Goal: Contribute content

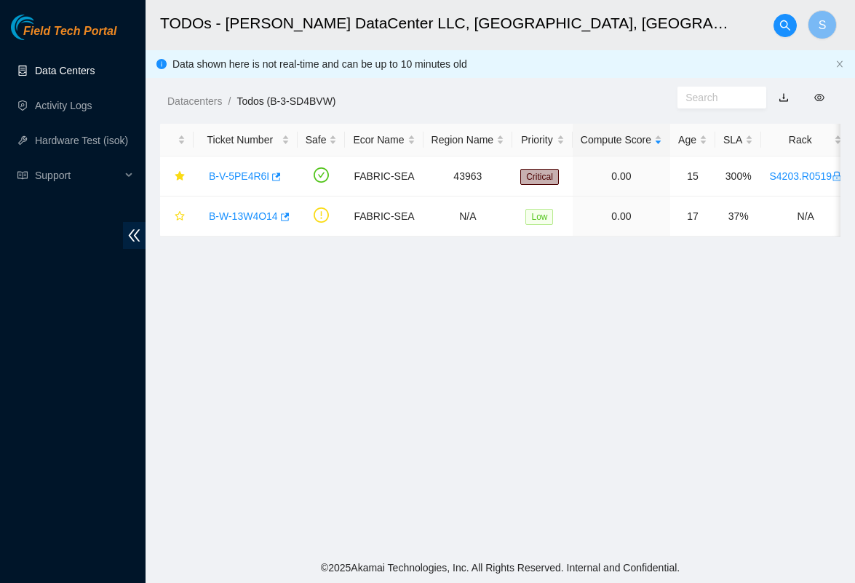
click at [55, 75] on link "Data Centers" at bounding box center [65, 71] width 60 height 12
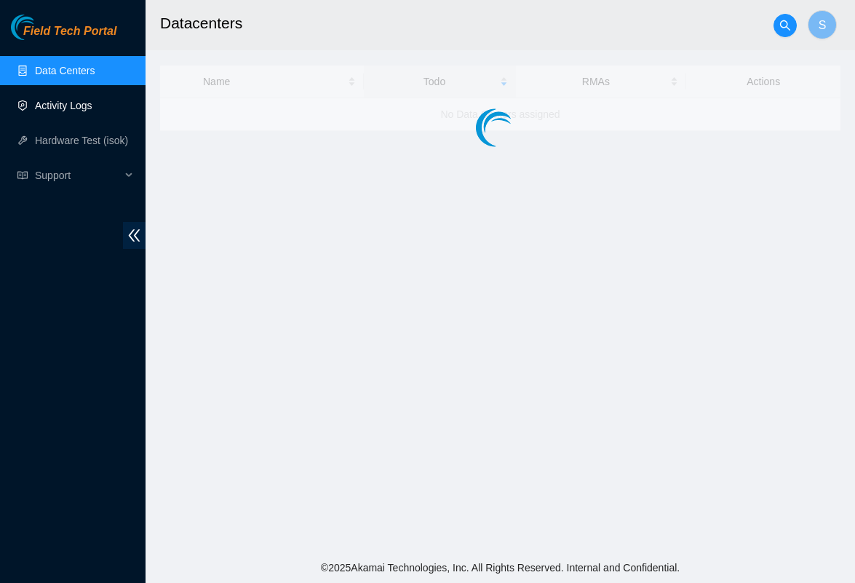
click at [76, 108] on link "Activity Logs" at bounding box center [63, 106] width 57 height 12
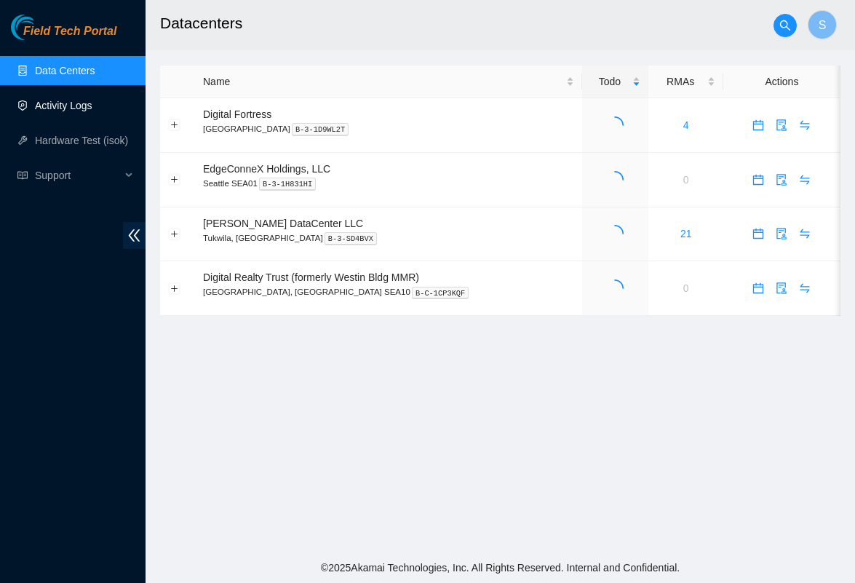
click at [92, 108] on link "Activity Logs" at bounding box center [63, 106] width 57 height 12
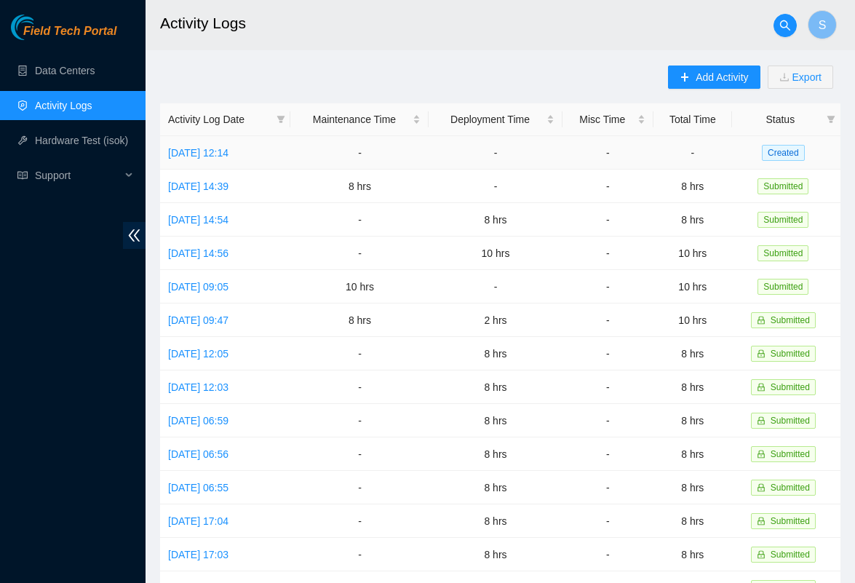
click at [195, 143] on td "[DATE] 12:14" at bounding box center [225, 152] width 130 height 33
click at [202, 156] on link "[DATE] 12:14" at bounding box center [198, 153] width 60 height 12
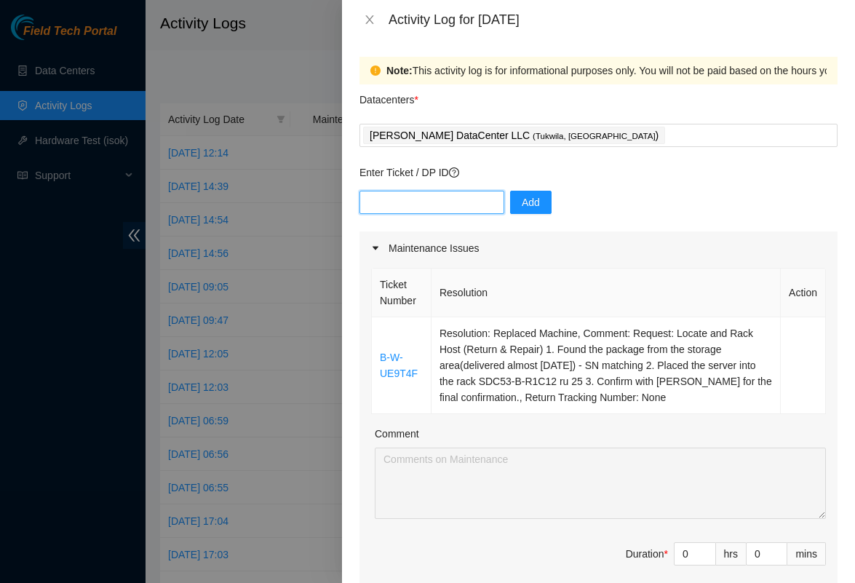
click at [428, 204] on input "text" at bounding box center [431, 202] width 145 height 23
click at [442, 209] on input "text" at bounding box center [431, 202] width 145 height 23
paste input "B-V-5RI2PPK"
type input "B-V-5RI2PPK"
click at [527, 192] on button "Add" at bounding box center [530, 202] width 41 height 23
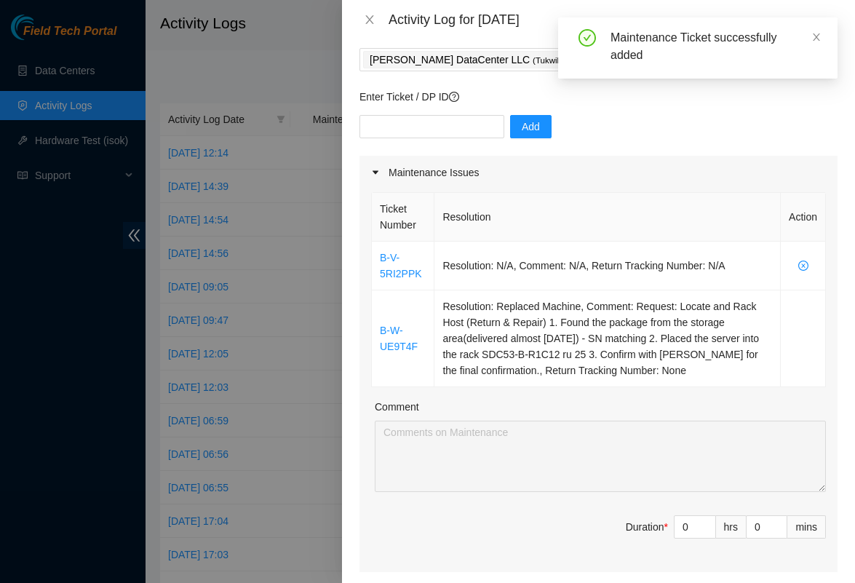
scroll to position [84, 0]
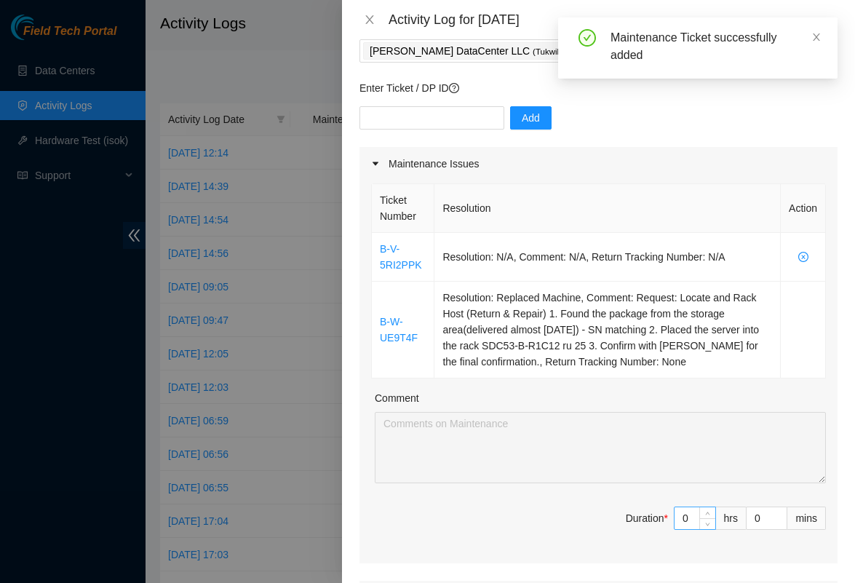
click at [693, 516] on input "0" at bounding box center [694, 518] width 41 height 22
type input "8"
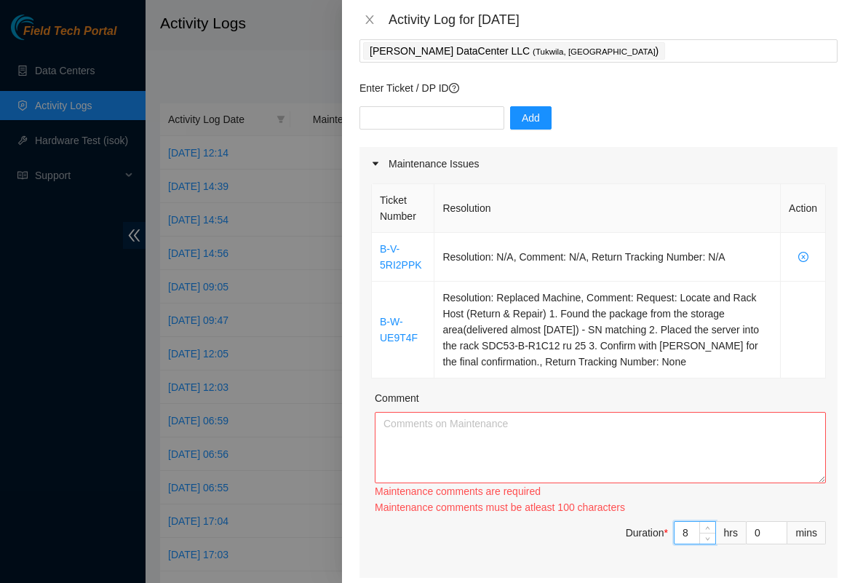
type input "8"
click at [532, 438] on textarea "Comment" at bounding box center [600, 447] width 451 height 71
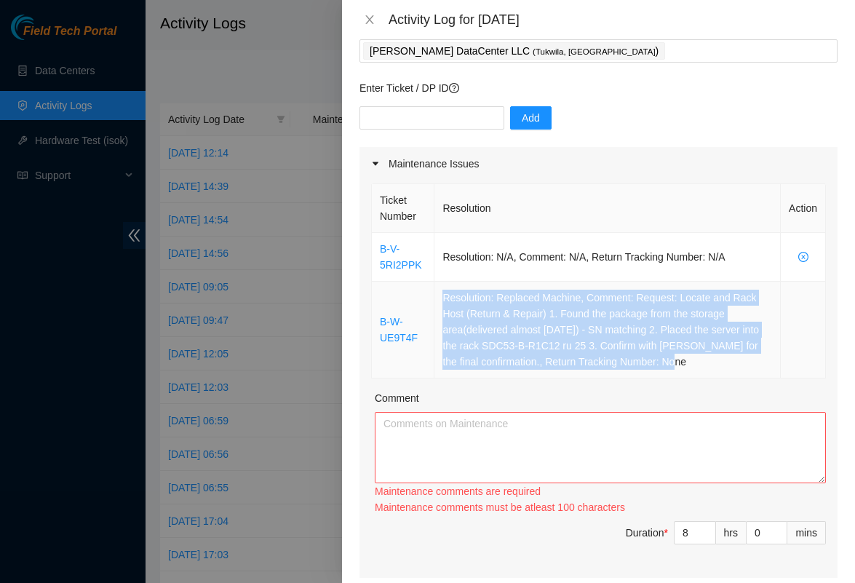
drag, startPoint x: 706, startPoint y: 366, endPoint x: 437, endPoint y: 297, distance: 277.0
click at [437, 297] on td "Resolution: Replaced Machine, Comment: Request: Locate and Rack Host (Return & …" at bounding box center [607, 329] width 346 height 97
copy td "Resolution: Replaced Machine, Comment: Request: Locate and Rack Host (Return & …"
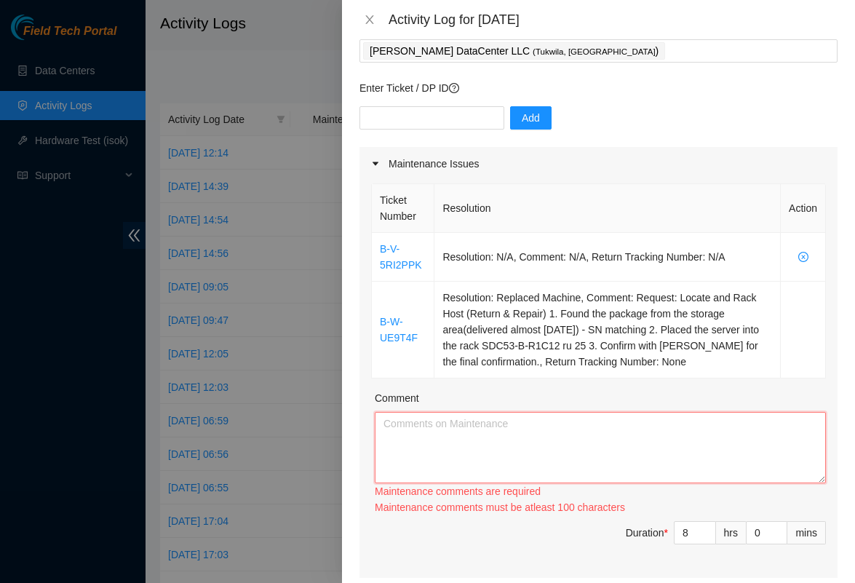
click at [382, 428] on textarea "Comment" at bounding box center [600, 447] width 451 height 71
paste textarea "Resolution: Replaced Machine, Comment: Request: Locate and Rack Host (Return & …"
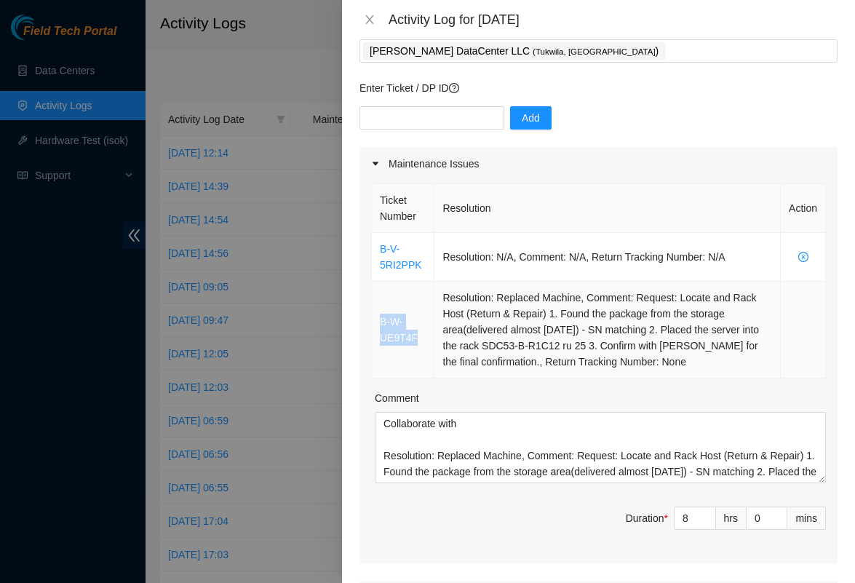
drag, startPoint x: 422, startPoint y: 337, endPoint x: 372, endPoint y: 320, distance: 53.1
click at [372, 320] on td "B-W-UE9T4F" at bounding box center [403, 329] width 63 height 97
copy link "B-W-UE9T4F"
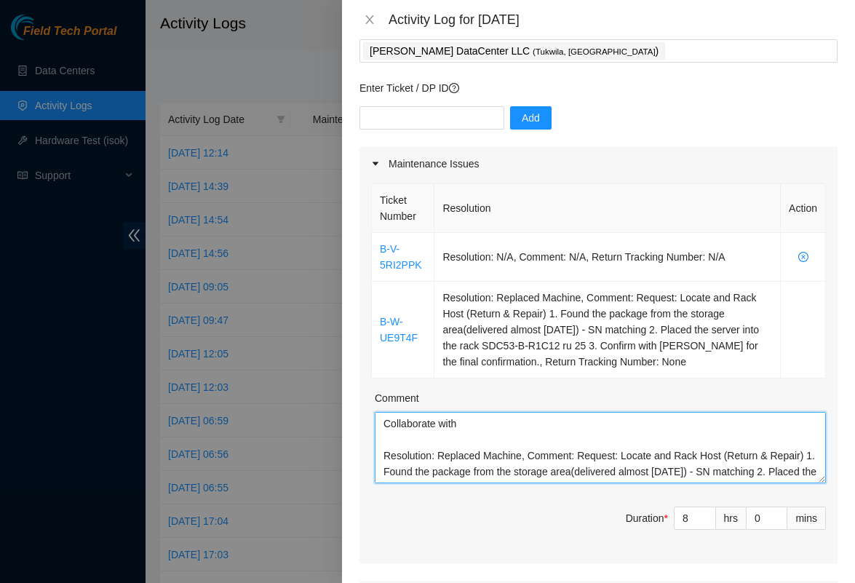
click at [391, 438] on textarea "Collaborate with Resolution: Replaced Machine, Comment: Request: Locate and Rac…" at bounding box center [600, 447] width 451 height 71
paste textarea "B-W-UE9T4F"
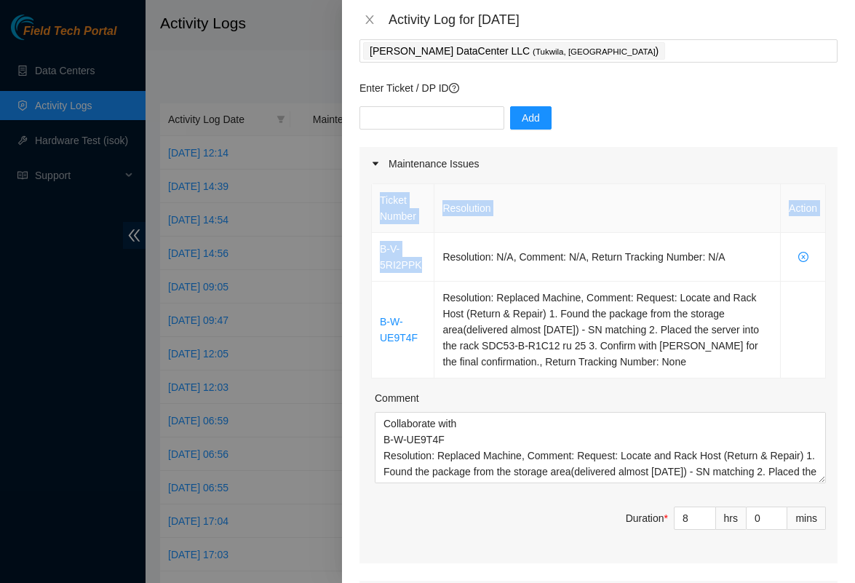
drag, startPoint x: 423, startPoint y: 271, endPoint x: 371, endPoint y: 257, distance: 53.7
click at [371, 257] on div "Ticket Number Resolution Action B-V-5RI2PPK Resolution: N/A, Comment: N/A, Retu…" at bounding box center [598, 280] width 455 height 195
drag, startPoint x: 375, startPoint y: 250, endPoint x: 419, endPoint y: 265, distance: 46.0
click at [419, 265] on td "B-V-5RI2PPK" at bounding box center [403, 257] width 63 height 49
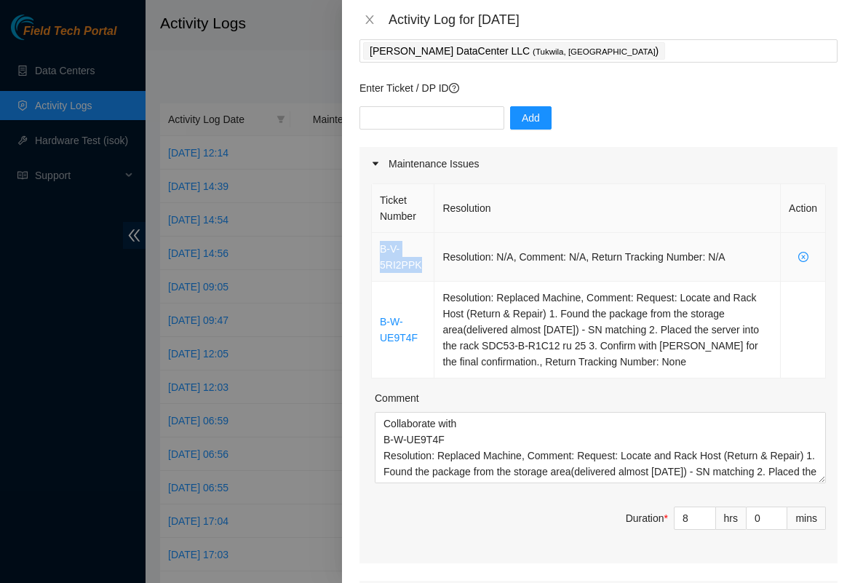
copy link "B-V-5RI2PPK"
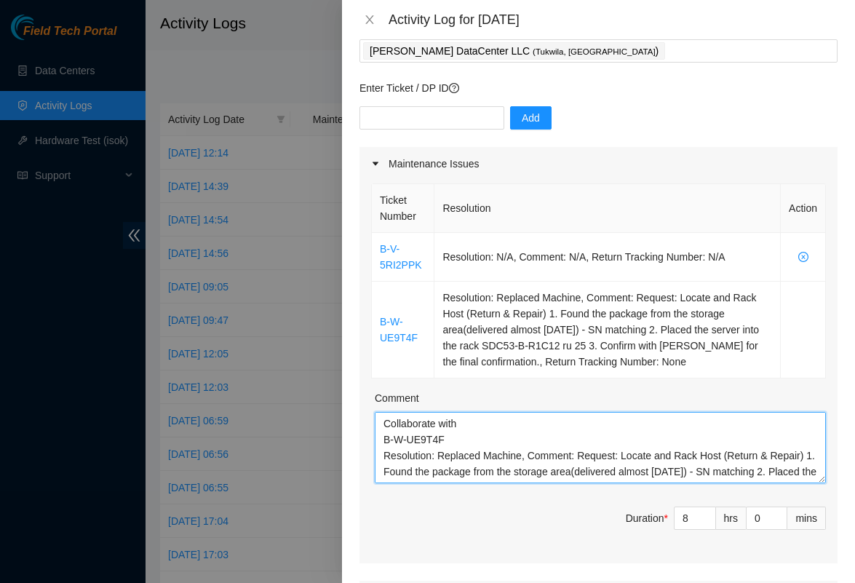
click at [383, 421] on textarea "Collaborate with B-W-UE9T4F Resolution: Replaced Machine, Comment: Request: Loc…" at bounding box center [600, 447] width 451 height 71
paste textarea "B-V-5RI2PPK"
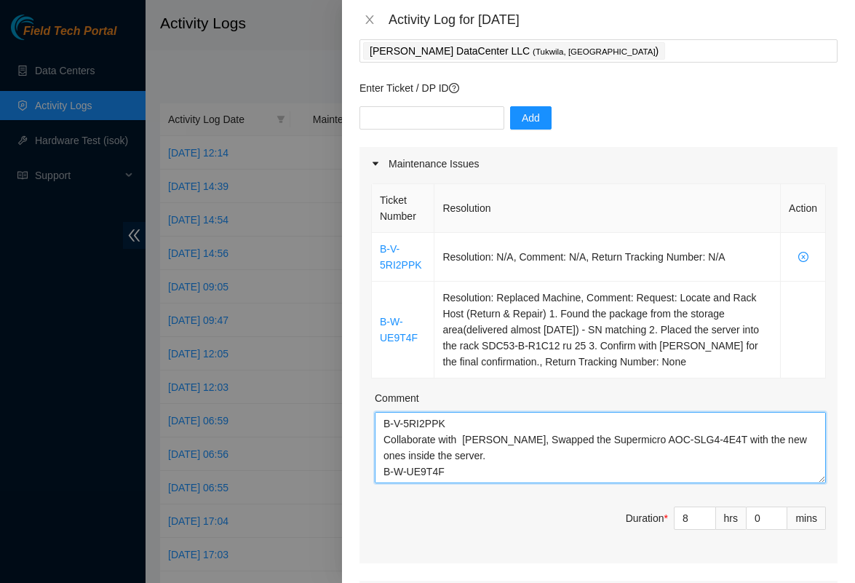
click at [564, 442] on textarea "B-V-5RI2PPK Collaborate with Brian, Swapped the Supermicro AOC-SLG4-4E4T with t…" at bounding box center [600, 447] width 451 height 71
click at [469, 458] on textarea "B-V-5RI2PPK Collaborate with Brian, Swapped the supermicro AOC-SLG4-4E4T with t…" at bounding box center [600, 447] width 451 height 71
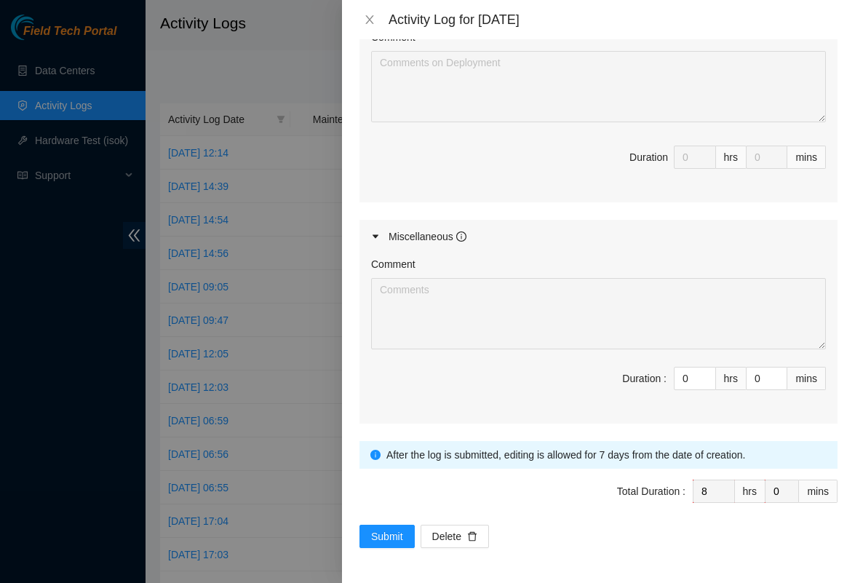
scroll to position [750, 0]
type textarea "B-V-5RI2PPK 1.Collaborate with Brian, Swapped the supermicro AOC-SLG4-4E4T with…"
click at [381, 538] on span "Submit" at bounding box center [387, 536] width 32 height 16
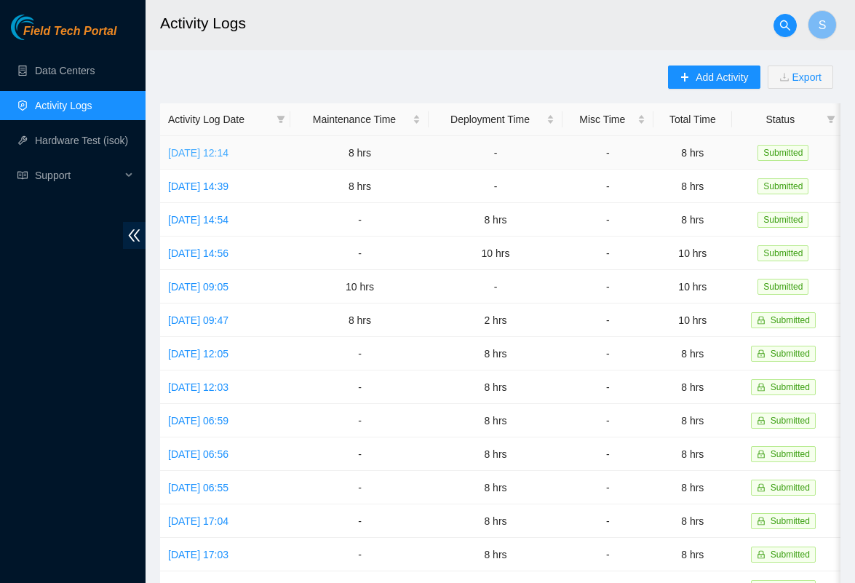
click at [228, 155] on link "[DATE] 12:14" at bounding box center [198, 153] width 60 height 12
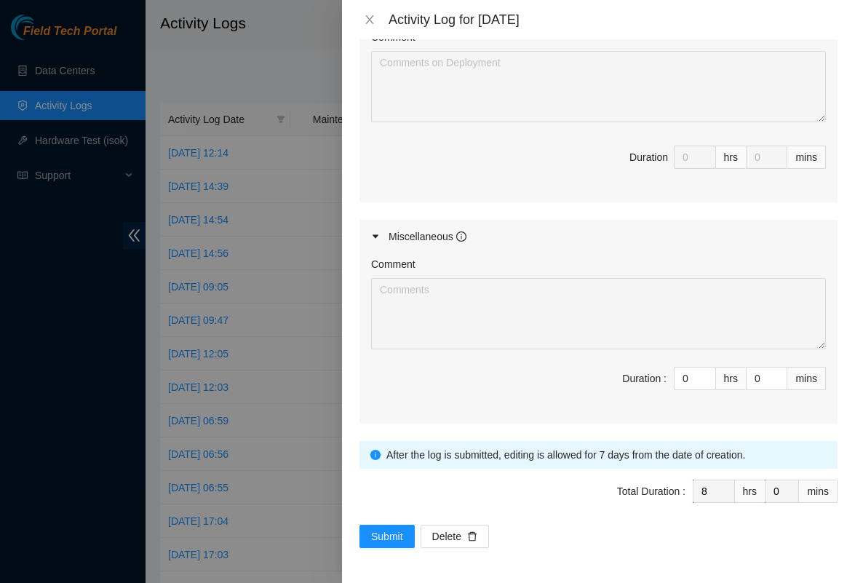
scroll to position [750, 0]
click at [400, 535] on span "Submit" at bounding box center [387, 536] width 32 height 16
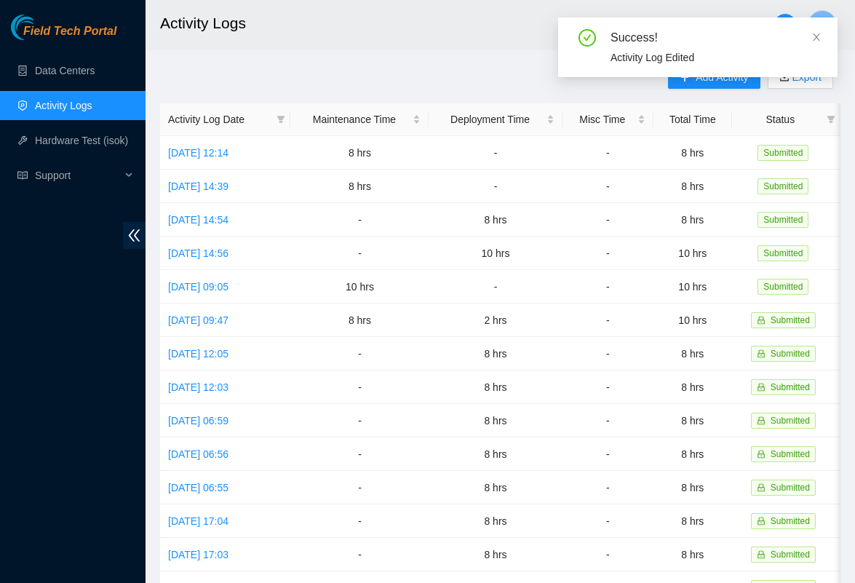
scroll to position [0, 0]
